Goal: Information Seeking & Learning: Compare options

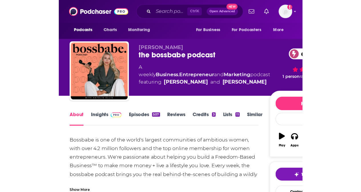
scroll to position [114, 0]
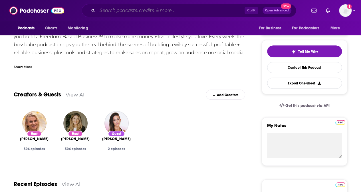
click at [143, 9] on input "Search podcasts, credits, & more..." at bounding box center [170, 10] width 147 height 9
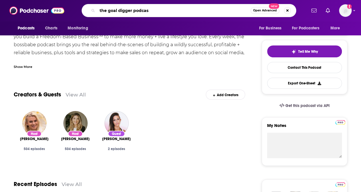
type input "the goal digger podcast"
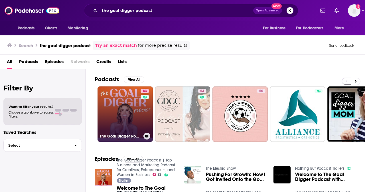
click at [120, 110] on link "83 The Goal Digger Podcast | Top Business and Marketing Podcast for Creatives, …" at bounding box center [125, 113] width 55 height 55
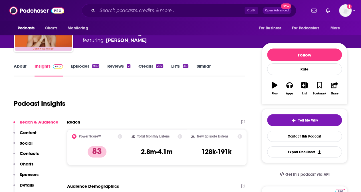
scroll to position [29, 0]
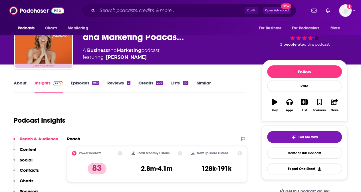
click at [78, 82] on link "Episodes 989" at bounding box center [85, 86] width 29 height 13
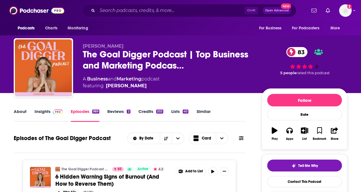
click at [22, 112] on link "About" at bounding box center [20, 115] width 13 height 13
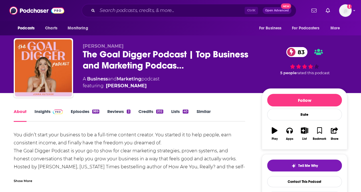
click at [42, 110] on link "Insights" at bounding box center [49, 115] width 28 height 13
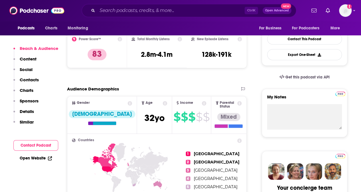
scroll to position [114, 0]
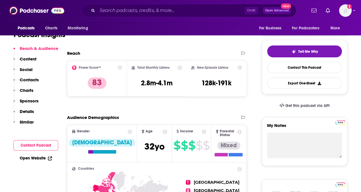
click at [33, 78] on p "Contacts" at bounding box center [29, 79] width 19 height 5
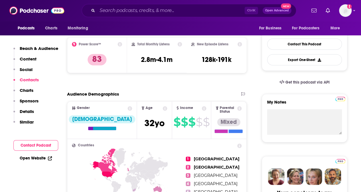
scroll to position [496, 0]
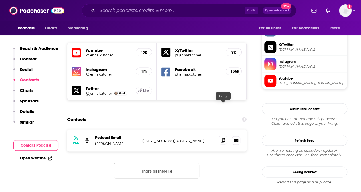
click at [223, 138] on icon at bounding box center [223, 140] width 4 height 5
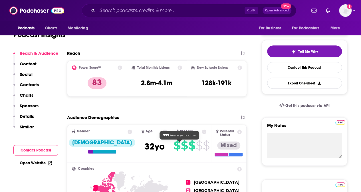
scroll to position [29, 0]
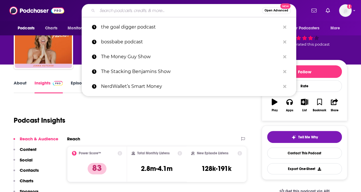
click at [110, 8] on input "Search podcasts, credits, & more..." at bounding box center [179, 10] width 165 height 9
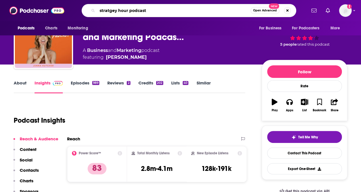
type input "strategy hour podcast"
click at [154, 12] on input "strategy hour podcast" at bounding box center [173, 10] width 153 height 9
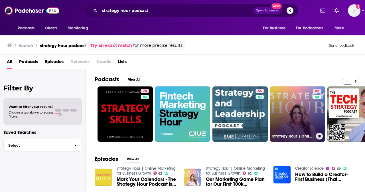
click at [225, 122] on link "62 Strategy Hour | Online Marketing for Business Growth" at bounding box center [297, 113] width 55 height 55
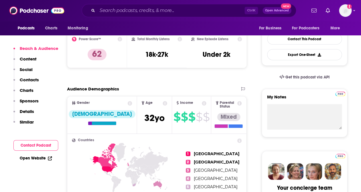
scroll to position [29, 0]
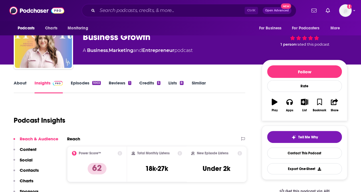
click at [199, 110] on div "Podcast Insights" at bounding box center [127, 116] width 227 height 29
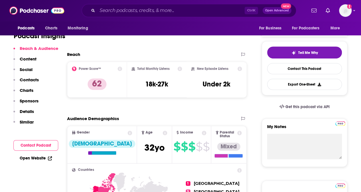
scroll to position [114, 0]
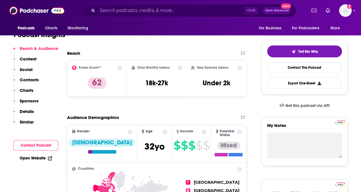
click at [29, 78] on p "Contacts" at bounding box center [29, 79] width 19 height 5
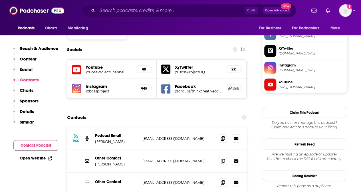
scroll to position [496, 0]
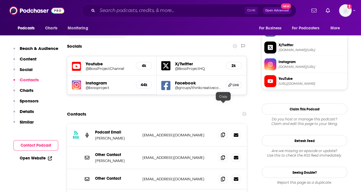
click at [223, 132] on icon at bounding box center [223, 134] width 4 height 5
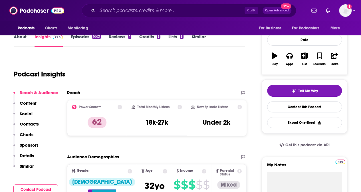
scroll to position [0, 0]
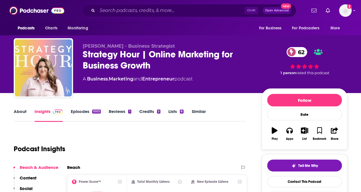
click at [76, 112] on link "Episodes 1003" at bounding box center [86, 115] width 30 height 13
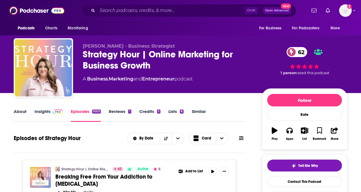
click at [25, 113] on link "About" at bounding box center [20, 115] width 13 height 13
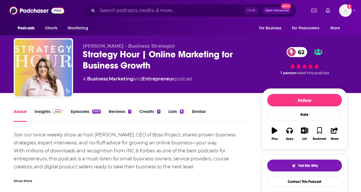
click at [44, 111] on link "Insights" at bounding box center [49, 115] width 28 height 13
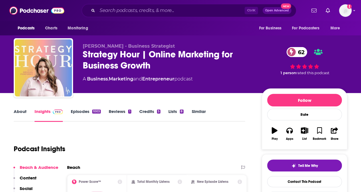
click at [97, 146] on div "Podcast Insights" at bounding box center [127, 145] width 227 height 29
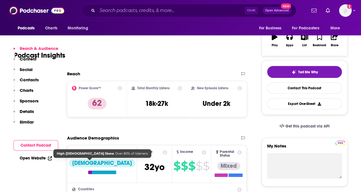
scroll to position [114, 0]
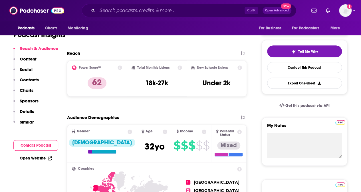
click at [36, 80] on p "Contacts" at bounding box center [29, 79] width 19 height 5
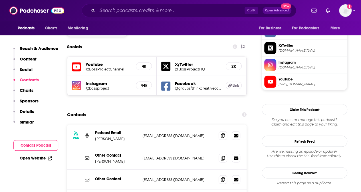
scroll to position [496, 0]
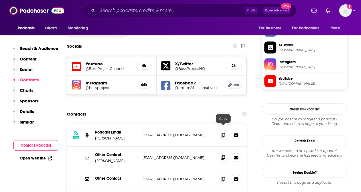
click at [224, 155] on icon at bounding box center [223, 157] width 4 height 5
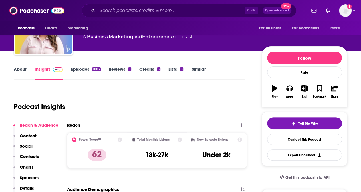
scroll to position [11, 0]
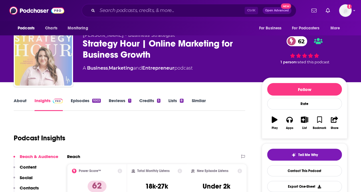
click at [57, 65] on img "Strategy Hour | Online Marketing for Business Growth" at bounding box center [43, 57] width 57 height 57
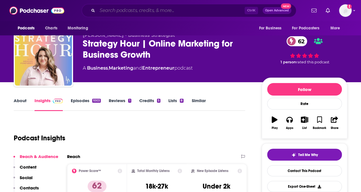
click at [148, 12] on input "Search podcasts, credits, & more..." at bounding box center [170, 10] width 147 height 9
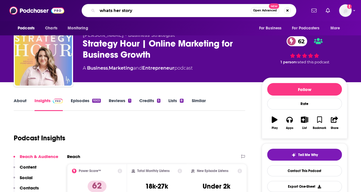
type input "what's her story"
click at [134, 10] on input "what's her story" at bounding box center [173, 10] width 153 height 9
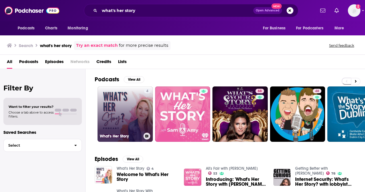
click at [115, 94] on link "4 What's Her Story" at bounding box center [125, 113] width 55 height 55
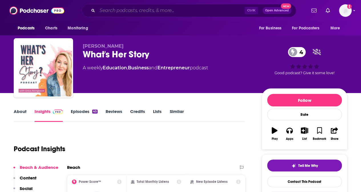
click at [110, 7] on input "Search podcasts, credits, & more..." at bounding box center [170, 10] width 147 height 9
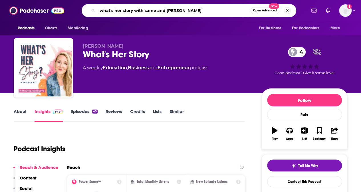
click at [155, 10] on input "what's her story with same and [PERSON_NAME]" at bounding box center [173, 10] width 153 height 9
click at [154, 10] on input "what's her story with same and [PERSON_NAME]" at bounding box center [173, 10] width 153 height 9
type input "what's her story with [PERSON_NAME] and [PERSON_NAME]"
click at [203, 10] on input "what's her story with [PERSON_NAME] and [PERSON_NAME]" at bounding box center [173, 10] width 153 height 9
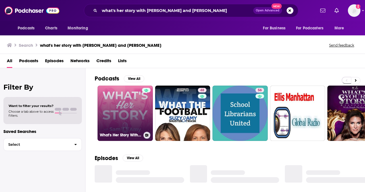
click at [124, 113] on link "What's Her Story With [PERSON_NAME] & [PERSON_NAME]" at bounding box center [125, 113] width 55 height 55
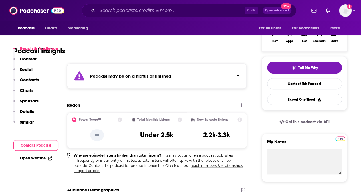
scroll to position [114, 0]
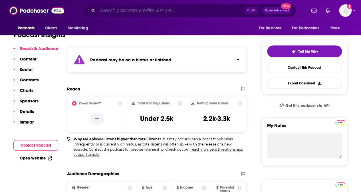
click at [105, 11] on input "Search podcasts, credits, & more..." at bounding box center [170, 10] width 147 height 9
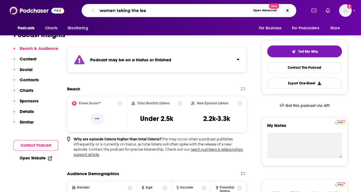
type input "women taking the lead"
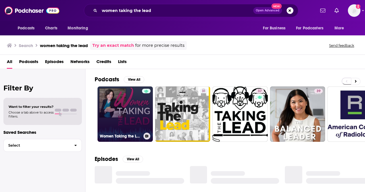
click at [125, 108] on link "Women Taking the Lead" at bounding box center [125, 113] width 55 height 55
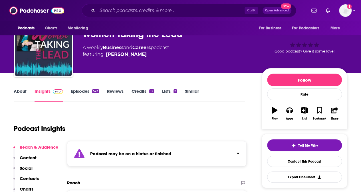
scroll to position [29, 0]
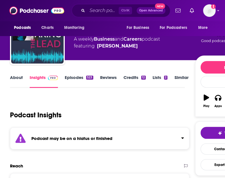
drag, startPoint x: 218, startPoint y: 25, endPoint x: 217, endPoint y: 14, distance: 10.9
click at [218, 25] on div "Podcasts Charts Monitoring For Business For Podcasters More" at bounding box center [112, 28] width 225 height 15
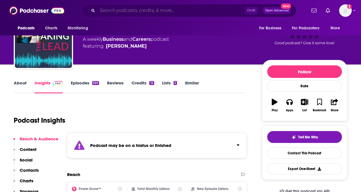
click at [112, 10] on input "Search podcasts, credits, & more..." at bounding box center [170, 10] width 147 height 9
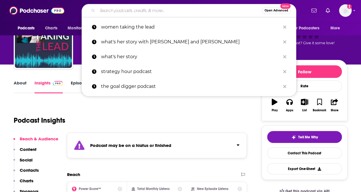
paste input "The EntreLeadership Podcast"
type input "The EntreLeadership Podcast"
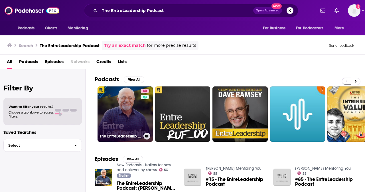
click at [130, 108] on link "80 The EntreLeadership Podcast" at bounding box center [125, 113] width 55 height 55
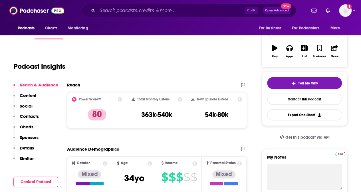
scroll to position [57, 0]
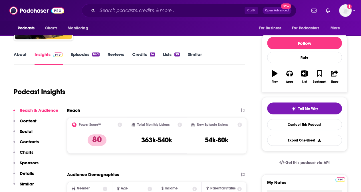
click at [23, 56] on link "About" at bounding box center [20, 58] width 13 height 13
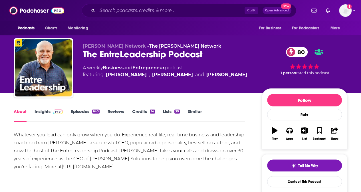
click at [40, 110] on link "Insights" at bounding box center [49, 115] width 28 height 13
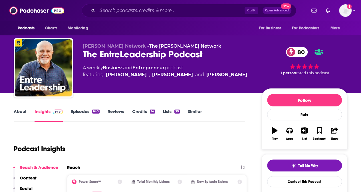
click at [76, 113] on link "Episodes 640" at bounding box center [85, 115] width 29 height 13
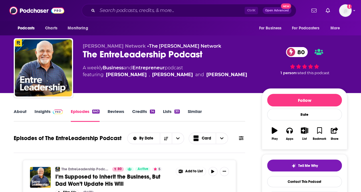
click at [45, 112] on link "Insights" at bounding box center [49, 115] width 28 height 13
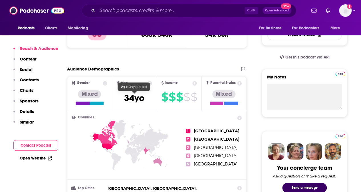
scroll to position [171, 0]
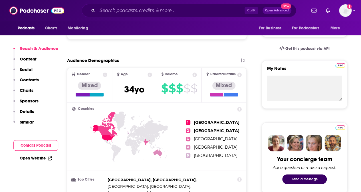
click at [28, 77] on p "Contacts" at bounding box center [29, 79] width 19 height 5
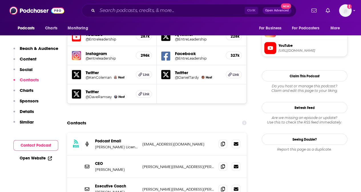
scroll to position [529, 0]
click at [223, 164] on icon at bounding box center [223, 166] width 4 height 5
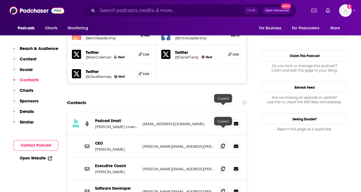
scroll to position [558, 0]
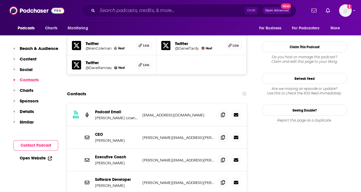
click at [224, 112] on icon at bounding box center [223, 114] width 4 height 5
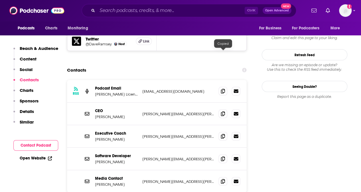
scroll to position [587, 0]
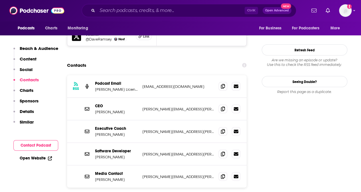
click at [23, 157] on link "Open Website" at bounding box center [36, 158] width 32 height 5
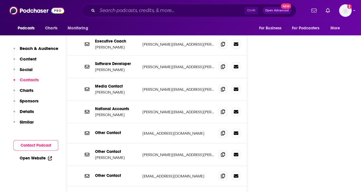
scroll to position [714, 0]
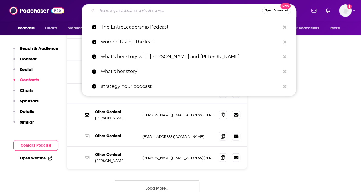
click at [148, 11] on input "Search podcasts, credits, & more..." at bounding box center [179, 10] width 165 height 9
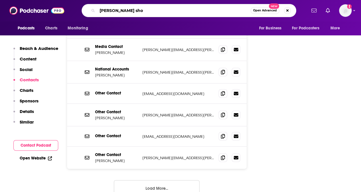
type input "[PERSON_NAME] show"
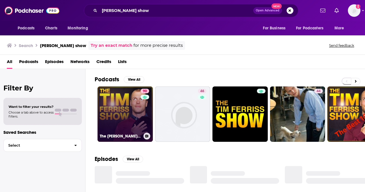
click at [129, 98] on link "90 The [PERSON_NAME] Show" at bounding box center [125, 113] width 55 height 55
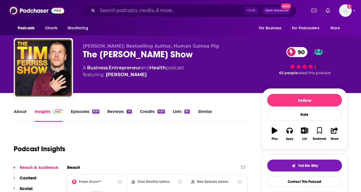
click at [78, 112] on link "Episodes 839" at bounding box center [85, 115] width 29 height 13
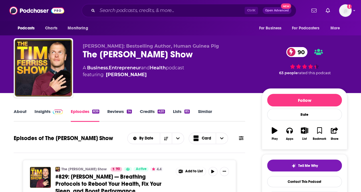
click at [46, 111] on link "Insights" at bounding box center [49, 115] width 28 height 13
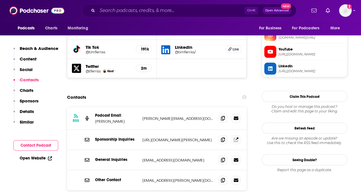
scroll to position [542, 0]
click at [222, 116] on icon at bounding box center [223, 118] width 4 height 5
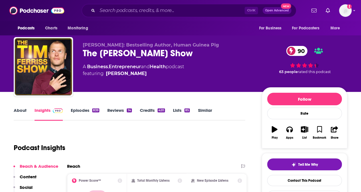
scroll to position [0, 0]
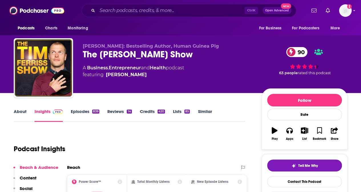
click at [22, 113] on link "About" at bounding box center [20, 115] width 13 height 13
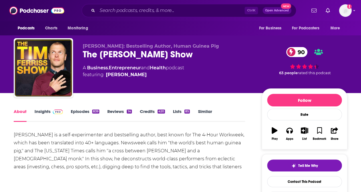
click at [41, 111] on link "Insights" at bounding box center [49, 115] width 28 height 13
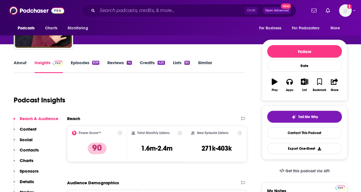
scroll to position [86, 0]
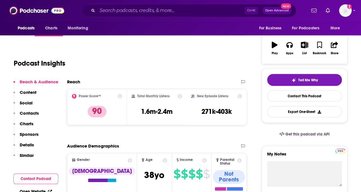
click at [28, 114] on p "Contacts" at bounding box center [29, 112] width 19 height 5
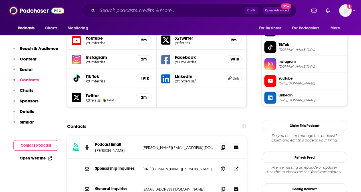
scroll to position [515, 0]
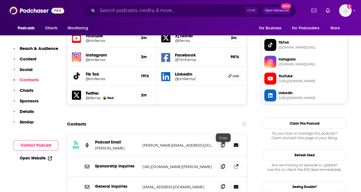
click at [223, 177] on icon at bounding box center [223, 186] width 4 height 5
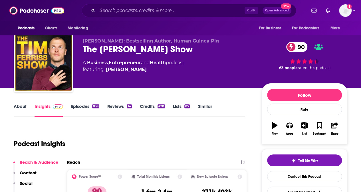
scroll to position [0, 0]
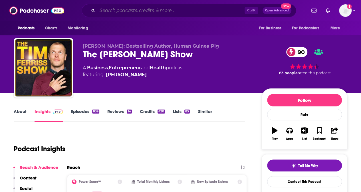
click at [139, 11] on input "Search podcasts, credits, & more..." at bounding box center [170, 10] width 147 height 9
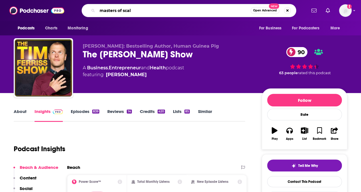
type input "masters of scale"
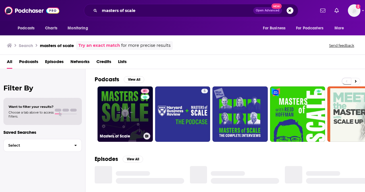
click at [132, 116] on link "81 Masters of Scale" at bounding box center [125, 113] width 55 height 55
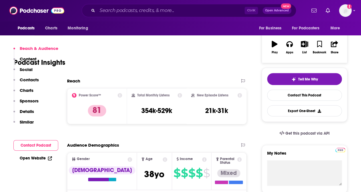
scroll to position [114, 0]
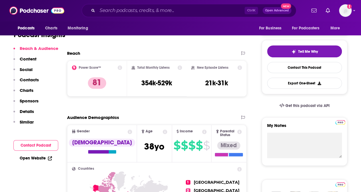
click at [33, 80] on p "Contacts" at bounding box center [29, 79] width 19 height 5
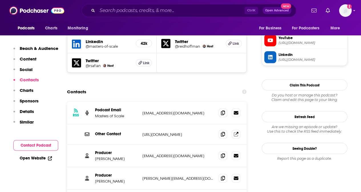
scroll to position [545, 0]
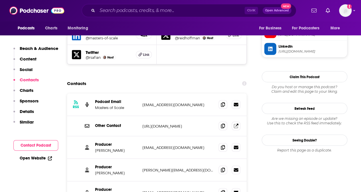
drag, startPoint x: 95, startPoint y: 138, endPoint x: 130, endPoint y: 147, distance: 35.9
click at [130, 165] on div "Producer [PERSON_NAME]" at bounding box center [116, 170] width 43 height 11
copy div "Producer [PERSON_NAME]"
drag, startPoint x: 194, startPoint y: 121, endPoint x: 148, endPoint y: 119, distance: 46.0
click at [148, 145] on p "[EMAIL_ADDRESS][DOMAIN_NAME]" at bounding box center [178, 147] width 72 height 5
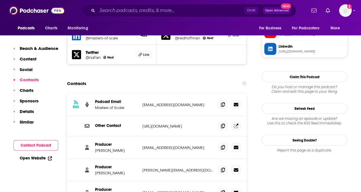
click at [95, 136] on div "Producer [PERSON_NAME] [EMAIL_ADDRESS][DOMAIN_NAME] [EMAIL_ADDRESS][DOMAIN_NAME]" at bounding box center [157, 147] width 180 height 23
drag, startPoint x: 95, startPoint y: 116, endPoint x: 118, endPoint y: 125, distance: 25.1
click at [118, 142] on div "Producer [PERSON_NAME]" at bounding box center [116, 147] width 43 height 11
copy div "Producer [PERSON_NAME]"
click at [224, 102] on icon at bounding box center [223, 104] width 4 height 5
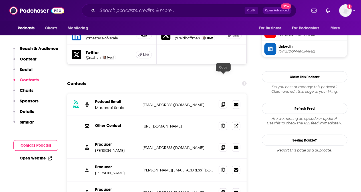
click at [224, 102] on icon at bounding box center [223, 104] width 4 height 5
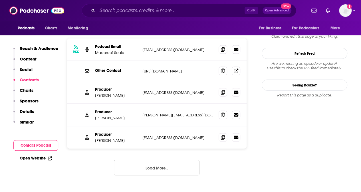
scroll to position [602, 0]
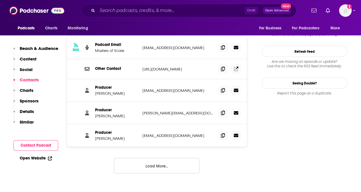
click at [167, 158] on button "Load More..." at bounding box center [157, 165] width 86 height 15
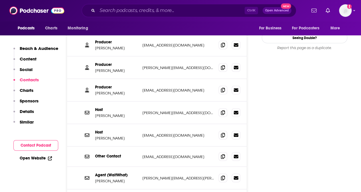
scroll to position [659, 0]
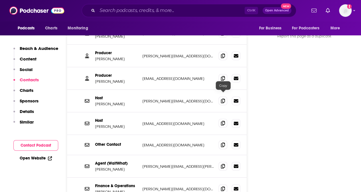
click at [224, 121] on icon at bounding box center [223, 123] width 4 height 5
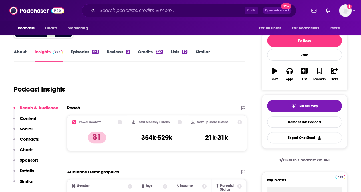
scroll to position [0, 0]
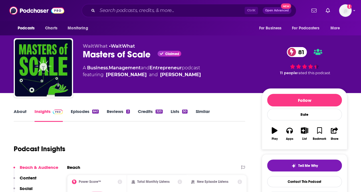
click at [74, 114] on link "Episodes 641" at bounding box center [85, 115] width 28 height 13
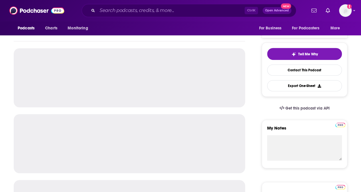
scroll to position [114, 0]
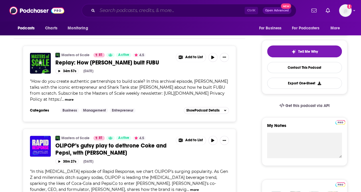
click at [107, 12] on input "Search podcasts, credits, & more..." at bounding box center [170, 10] width 147 height 9
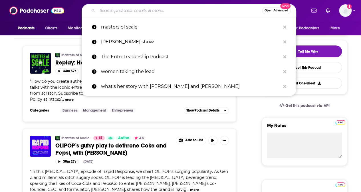
paste input "How I Built This"
type input "How I Built This"
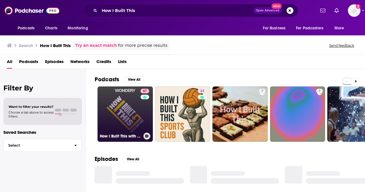
click at [128, 108] on link "87 How I Built This with [PERSON_NAME]" at bounding box center [125, 113] width 55 height 55
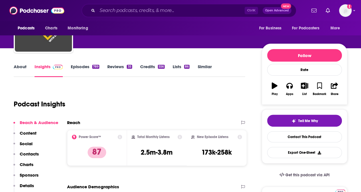
scroll to position [86, 0]
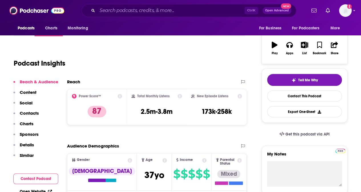
click at [32, 113] on p "Contacts" at bounding box center [29, 112] width 19 height 5
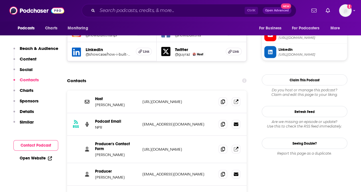
scroll to position [560, 0]
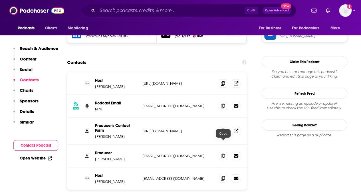
click at [222, 176] on icon at bounding box center [223, 178] width 4 height 5
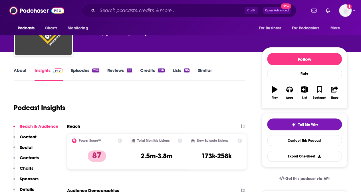
scroll to position [57, 0]
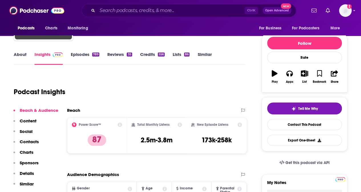
click at [78, 51] on div "About Insights Episodes 789 Reviews 35 Credits 556 Lists 86 Similar" at bounding box center [129, 58] width 231 height 14
click at [80, 56] on link "Episodes 789" at bounding box center [85, 58] width 29 height 13
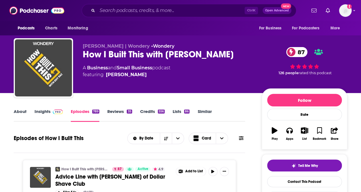
click at [40, 109] on link "Insights" at bounding box center [49, 115] width 28 height 13
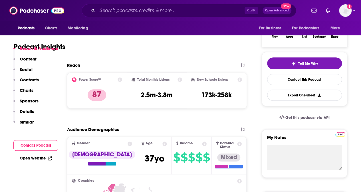
scroll to position [114, 0]
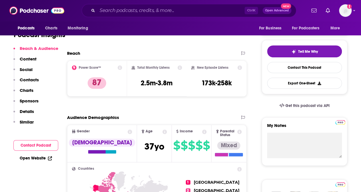
click at [31, 80] on p "Contacts" at bounding box center [29, 79] width 19 height 5
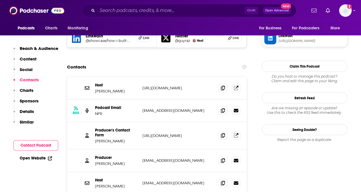
scroll to position [560, 0]
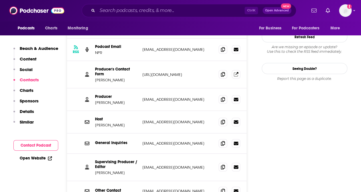
scroll to position [617, 0]
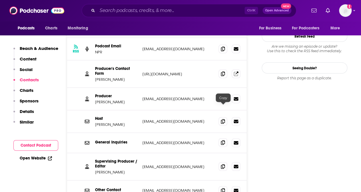
click at [222, 140] on icon at bounding box center [223, 142] width 4 height 5
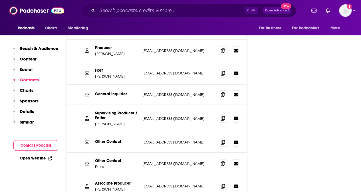
scroll to position [674, 0]
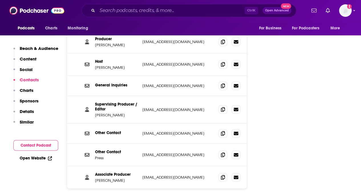
drag, startPoint x: 332, startPoint y: 91, endPoint x: 346, endPoint y: 73, distance: 22.8
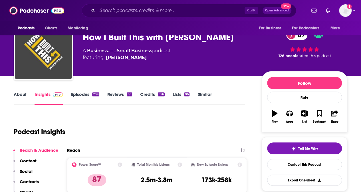
scroll to position [0, 0]
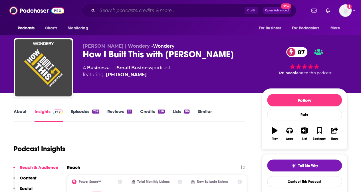
click at [123, 9] on input "Search podcasts, credits, & more..." at bounding box center [170, 10] width 147 height 9
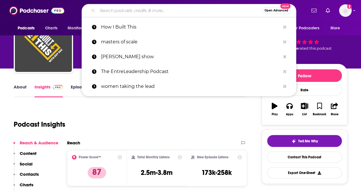
scroll to position [29, 0]
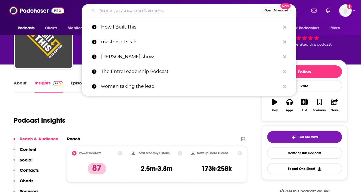
paste input "Entrepreneurs on Fire"
type input "Entrepreneurs on Fire"
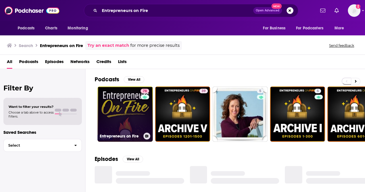
click at [132, 109] on link "78 Entrepreneurs on Fire" at bounding box center [125, 113] width 55 height 55
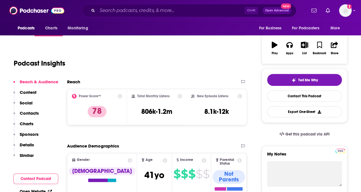
scroll to position [29, 0]
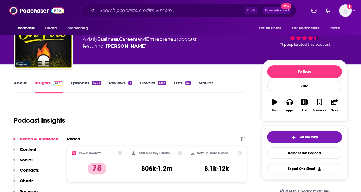
click at [78, 82] on link "Episodes 4227" at bounding box center [86, 86] width 30 height 13
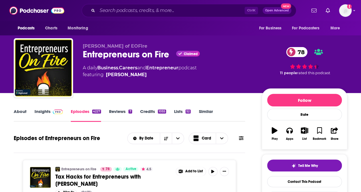
click at [22, 111] on link "About" at bounding box center [20, 115] width 13 height 13
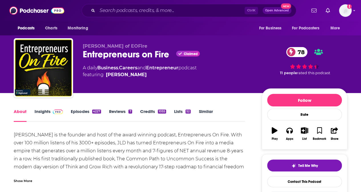
click at [45, 109] on link "Insights" at bounding box center [49, 115] width 28 height 13
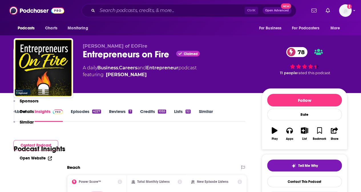
scroll to position [143, 0]
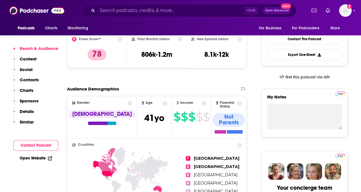
click at [33, 80] on p "Contacts" at bounding box center [29, 79] width 19 height 5
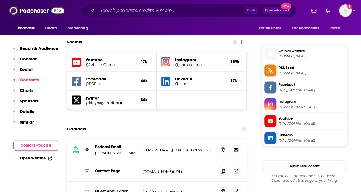
scroll to position [496, 0]
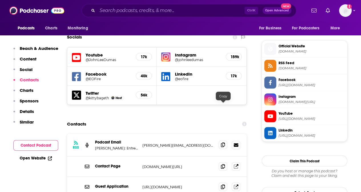
click at [224, 142] on icon at bounding box center [223, 144] width 4 height 5
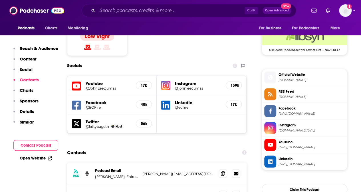
scroll to position [582, 0]
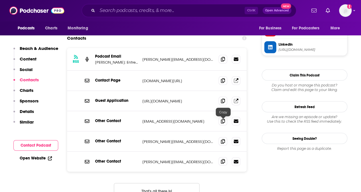
click at [224, 159] on icon at bounding box center [223, 161] width 4 height 5
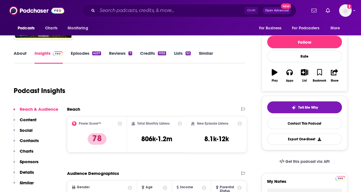
scroll to position [57, 0]
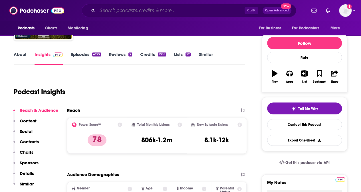
click at [114, 11] on input "Search podcasts, credits, & more..." at bounding box center [170, 10] width 147 height 9
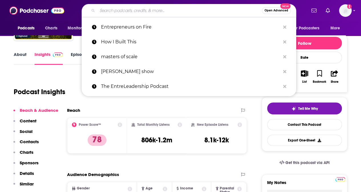
paste input "The GaryVee Audio Experience"
type input "The GaryVee Audio Experience"
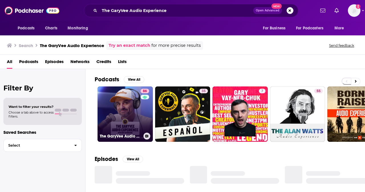
click at [130, 112] on link "86 The GaryVee Audio Experience" at bounding box center [125, 113] width 55 height 55
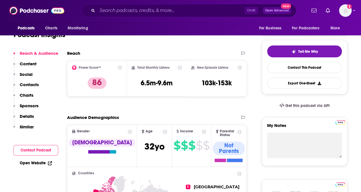
scroll to position [57, 0]
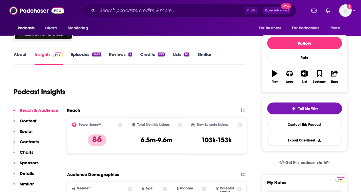
click at [83, 54] on link "Episodes 3429" at bounding box center [86, 58] width 30 height 13
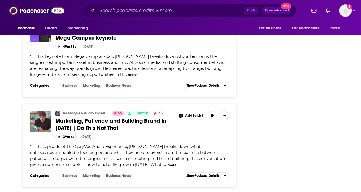
scroll to position [1317, 0]
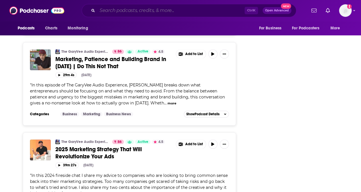
click at [104, 10] on input "Search podcasts, credits, & more..." at bounding box center [170, 10] width 147 height 9
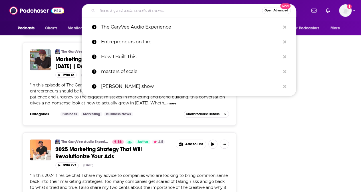
paste input "he Amy Porterfield Show"
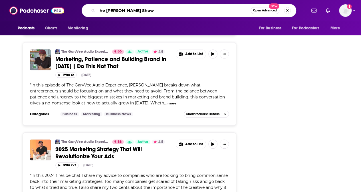
click at [99, 11] on input "he Amy Porterfield Show" at bounding box center [173, 10] width 153 height 9
type input "the Amy Porterfield Show"
click at [162, 9] on input "the Amy Porterfield Show" at bounding box center [173, 10] width 153 height 9
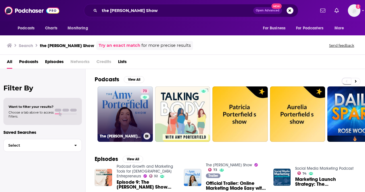
click at [124, 94] on link "73 The Amy Porterfield Show" at bounding box center [125, 113] width 55 height 55
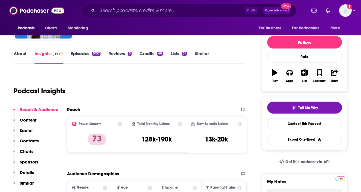
scroll to position [29, 0]
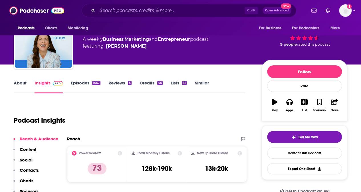
click at [77, 81] on link "Episodes 1057" at bounding box center [86, 86] width 30 height 13
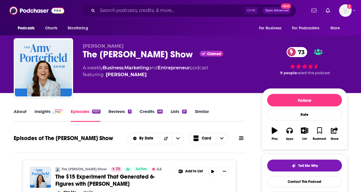
click at [19, 112] on link "About" at bounding box center [20, 115] width 13 height 13
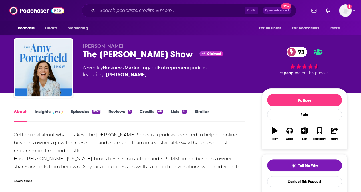
click at [27, 181] on div "Show More" at bounding box center [23, 180] width 19 height 5
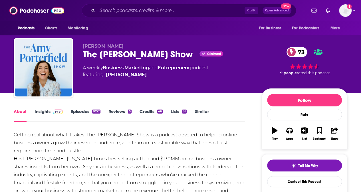
scroll to position [29, 0]
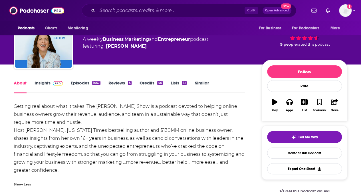
click at [48, 83] on link "Insights" at bounding box center [49, 86] width 28 height 13
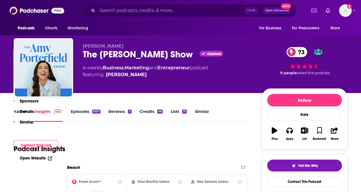
scroll to position [114, 0]
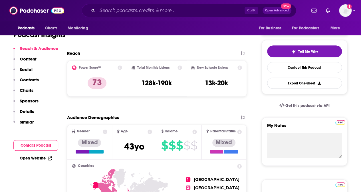
click at [36, 80] on p "Contacts" at bounding box center [29, 79] width 19 height 5
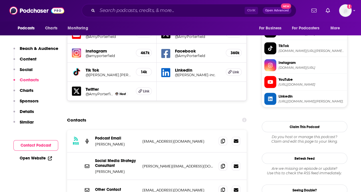
scroll to position [522, 0]
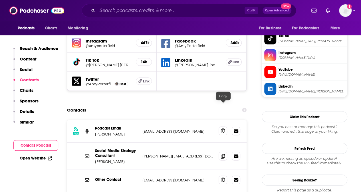
click at [222, 128] on icon at bounding box center [223, 130] width 4 height 5
click at [223, 154] on icon at bounding box center [223, 156] width 4 height 5
click at [222, 128] on icon at bounding box center [223, 130] width 4 height 5
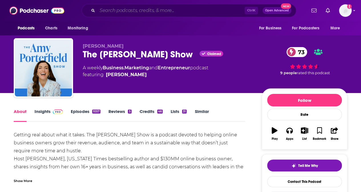
click at [107, 9] on input "Search podcasts, credits, & more..." at bounding box center [170, 10] width 147 height 9
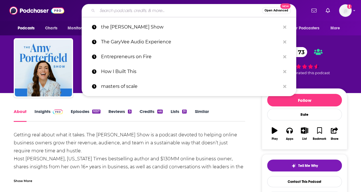
paste input "All-In"
type input "All-In"
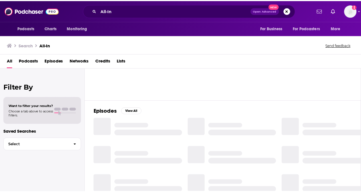
scroll to position [114, 0]
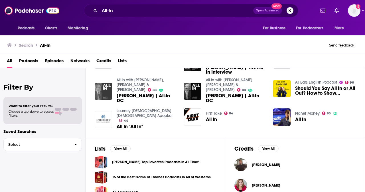
click at [100, 87] on img "Scott Bessent | All-In DC" at bounding box center [103, 91] width 17 height 17
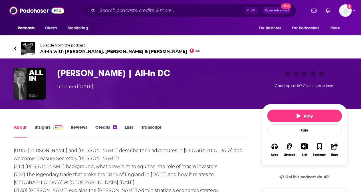
click at [47, 126] on link "Insights" at bounding box center [49, 130] width 28 height 13
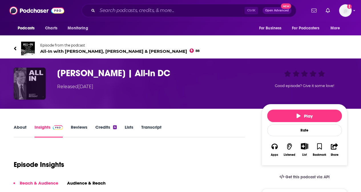
click at [32, 81] on img "Scott Bessent | All-In DC" at bounding box center [30, 84] width 32 height 32
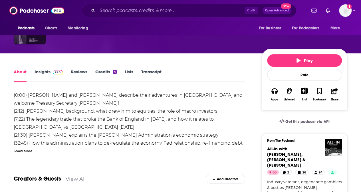
scroll to position [57, 0]
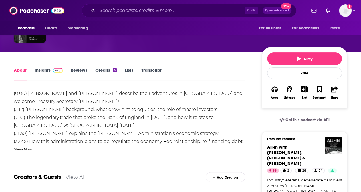
click at [43, 71] on link "Insights" at bounding box center [49, 73] width 28 height 13
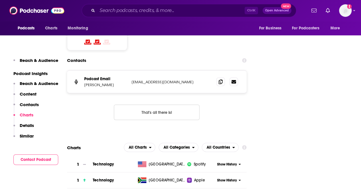
scroll to position [656, 0]
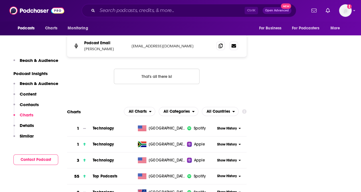
click at [197, 142] on span "Apple" at bounding box center [199, 145] width 11 height 6
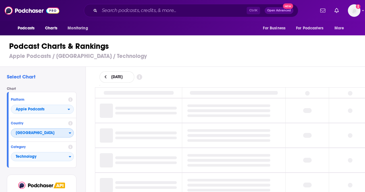
click at [69, 132] on button "[GEOGRAPHIC_DATA]" at bounding box center [42, 132] width 63 height 9
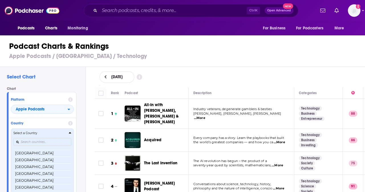
scroll to position [1127, 0]
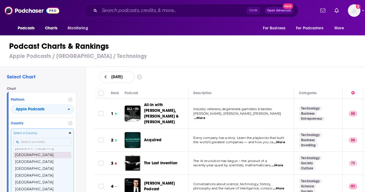
click at [41, 153] on button "[GEOGRAPHIC_DATA]" at bounding box center [42, 155] width 58 height 7
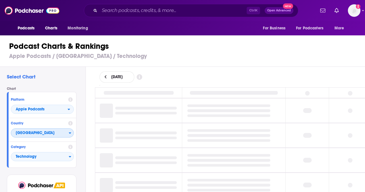
click at [69, 133] on span "[GEOGRAPHIC_DATA]" at bounding box center [40, 133] width 58 height 10
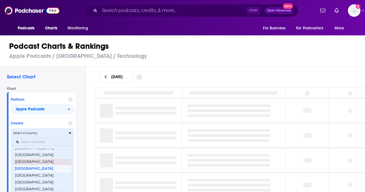
scroll to position [1123, 0]
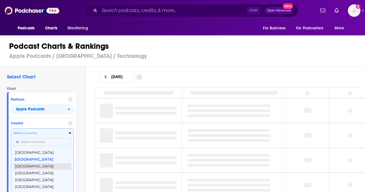
click at [47, 164] on button "[GEOGRAPHIC_DATA]" at bounding box center [42, 166] width 58 height 7
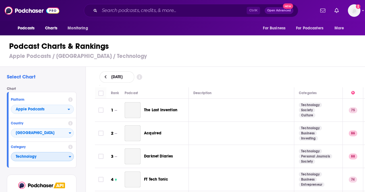
click at [69, 157] on icon "Categories" at bounding box center [70, 157] width 3 height 4
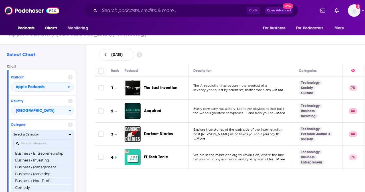
scroll to position [57, 0]
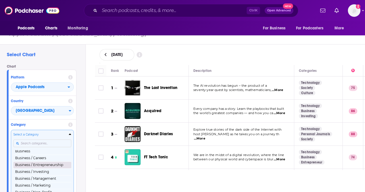
click at [50, 165] on button "Business / Entrepreneurship" at bounding box center [42, 165] width 58 height 7
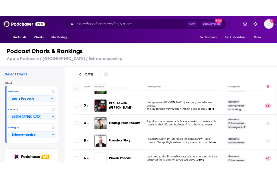
scroll to position [57, 0]
